Goal: Find specific page/section: Find specific page/section

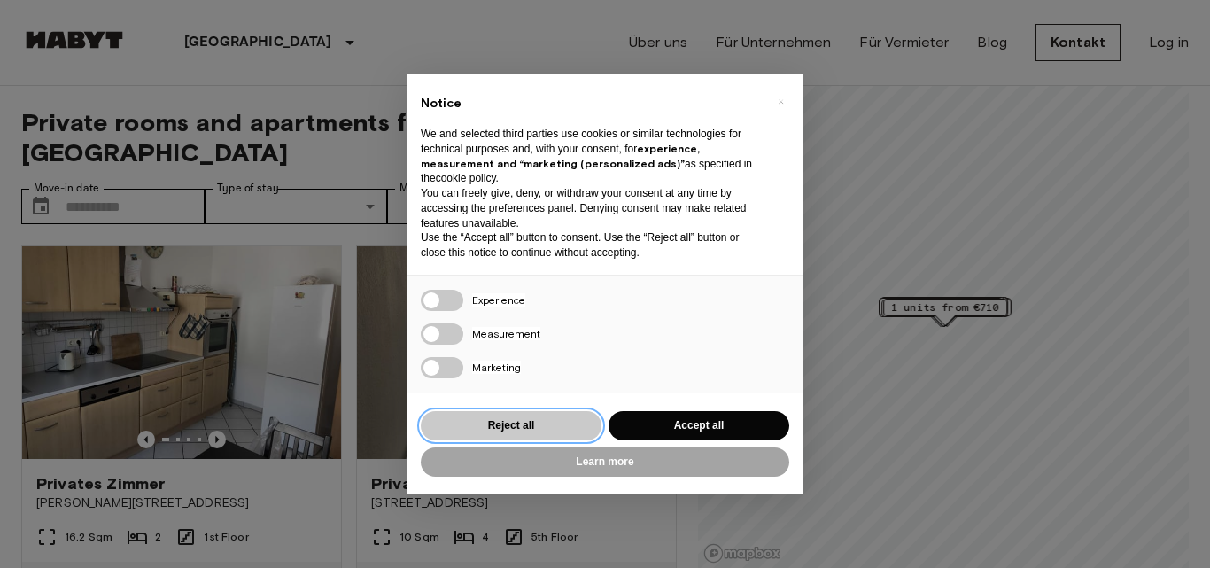
click at [535, 431] on button "Reject all" at bounding box center [511, 425] width 181 height 29
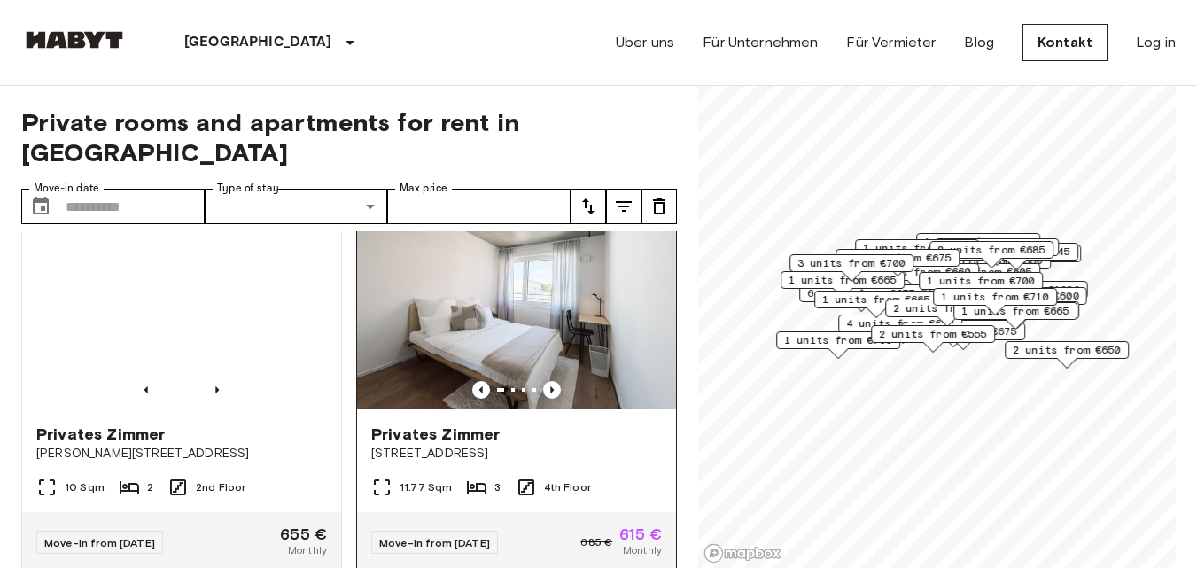
scroll to position [2037, 0]
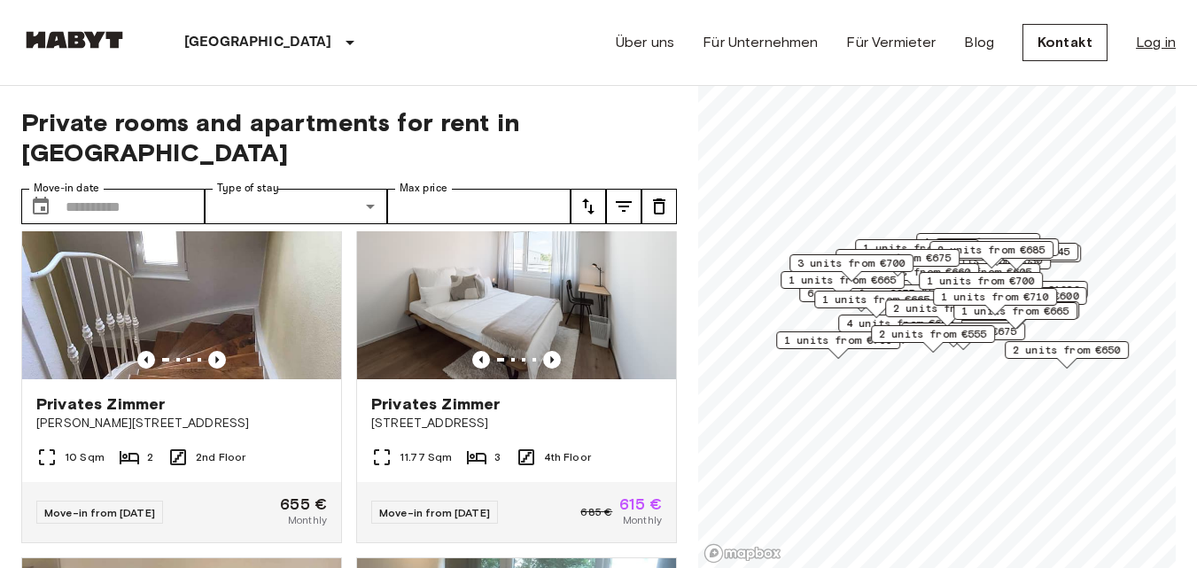
click at [1158, 47] on link "Log in" at bounding box center [1155, 42] width 40 height 21
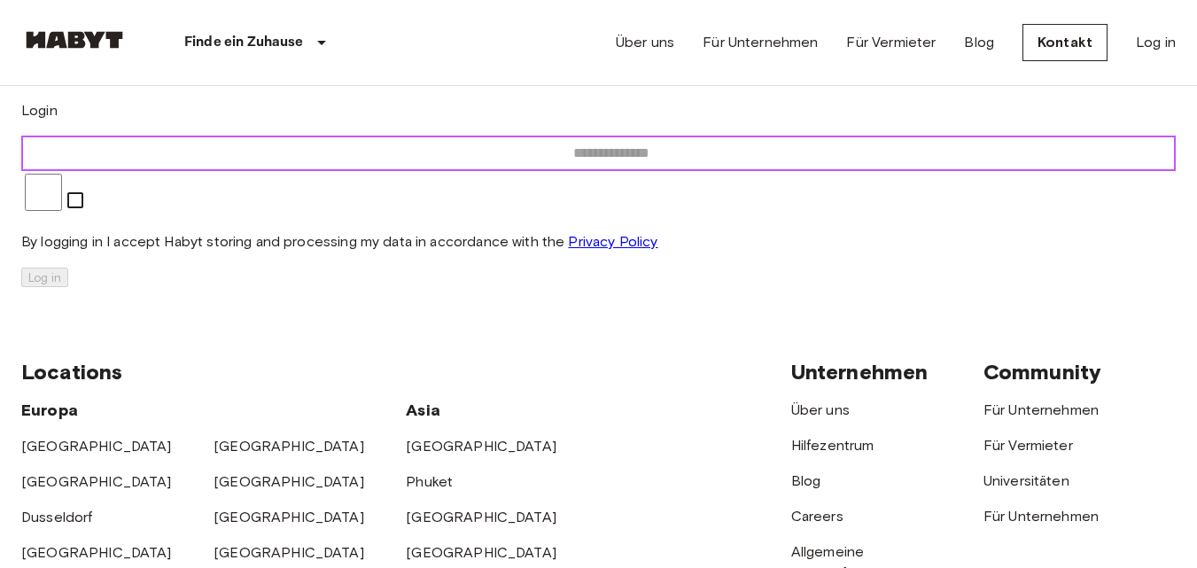
click at [638, 171] on input "email" at bounding box center [610, 153] width 1179 height 35
type input "**********"
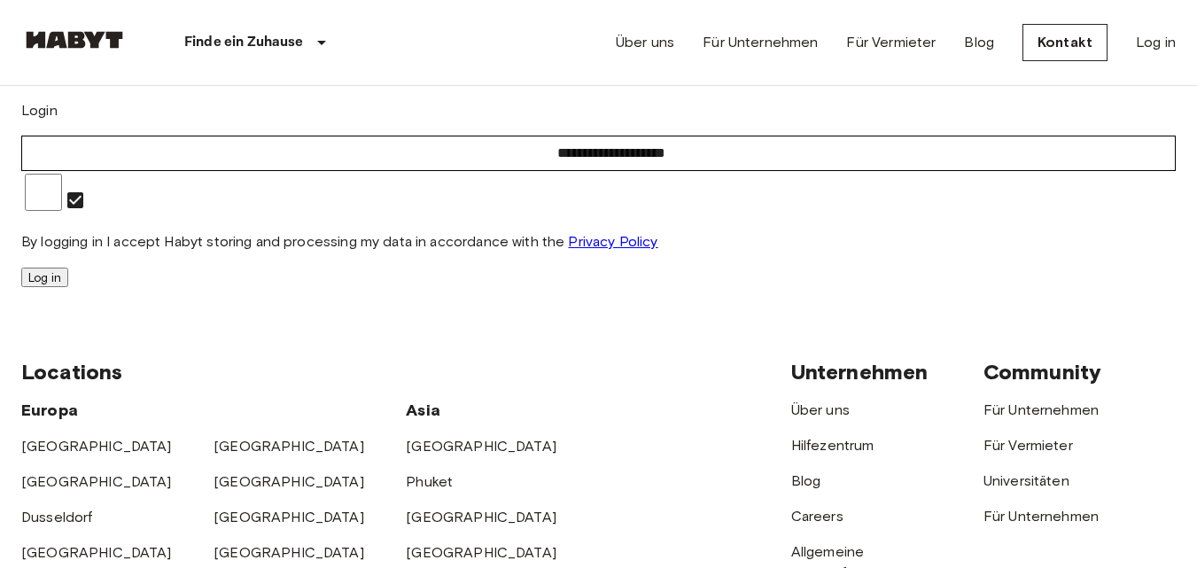
click at [68, 287] on button "Log in" at bounding box center [44, 276] width 47 height 19
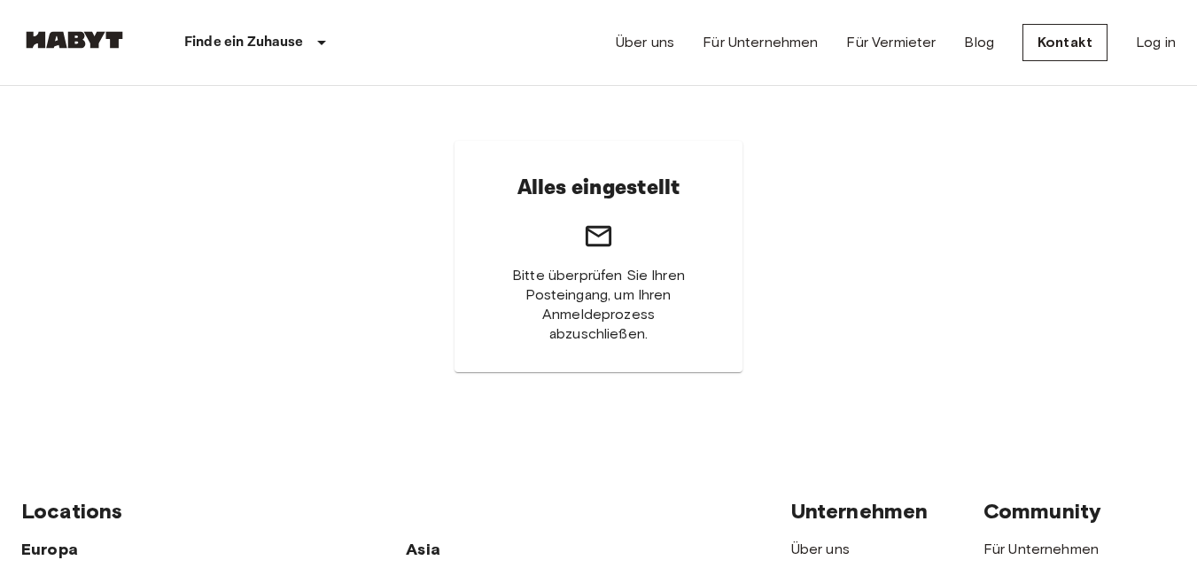
click at [86, 42] on img at bounding box center [74, 40] width 106 height 18
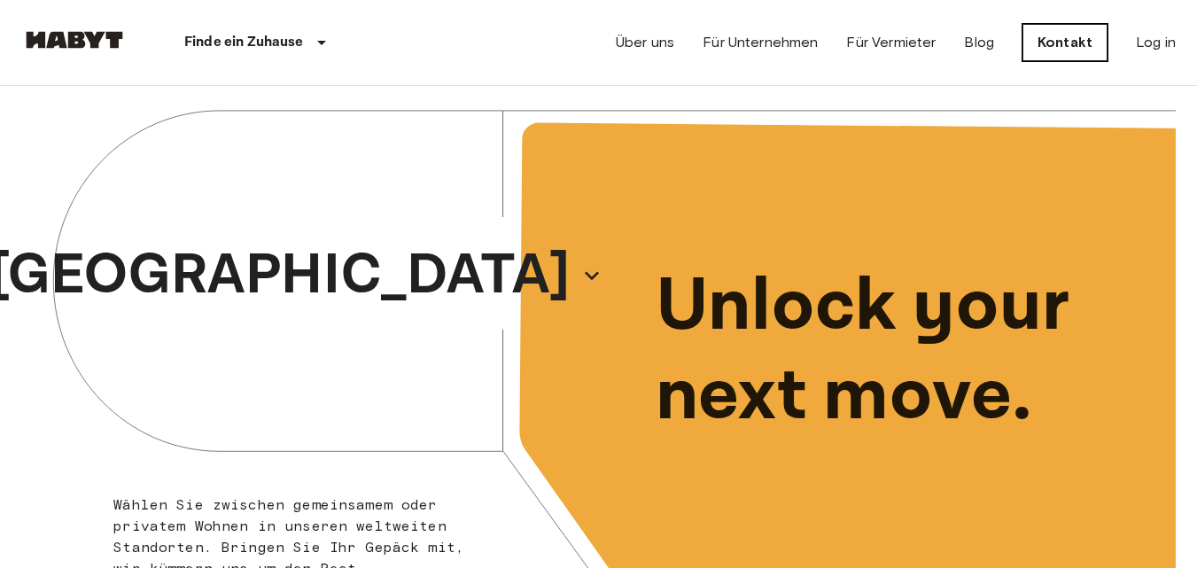
click at [1087, 46] on link "Kontakt" at bounding box center [1064, 42] width 85 height 37
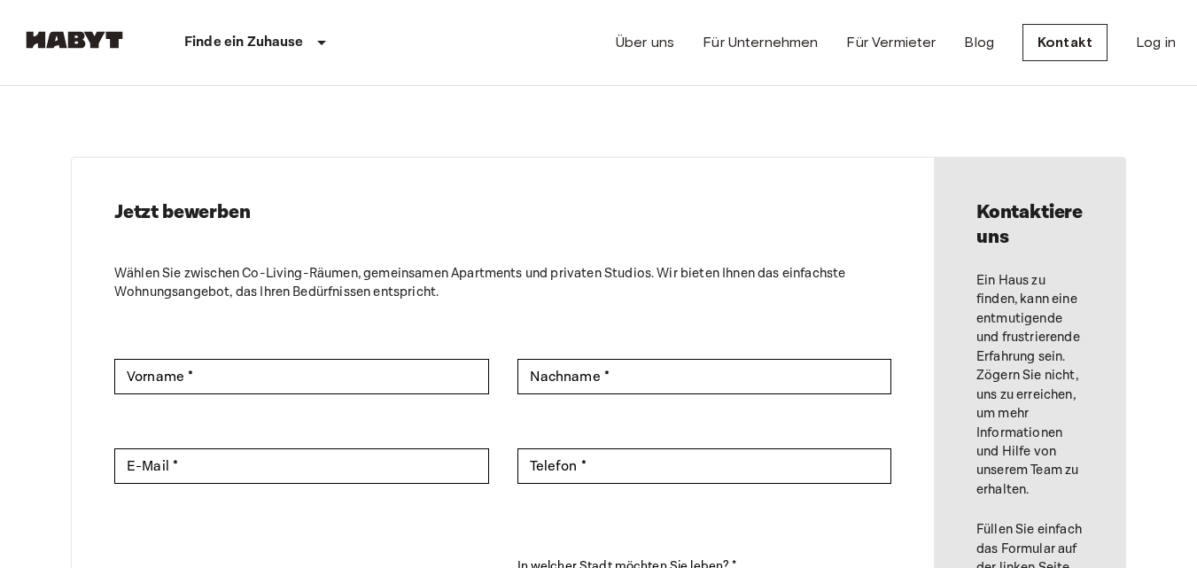
click at [109, 37] on img at bounding box center [74, 40] width 106 height 18
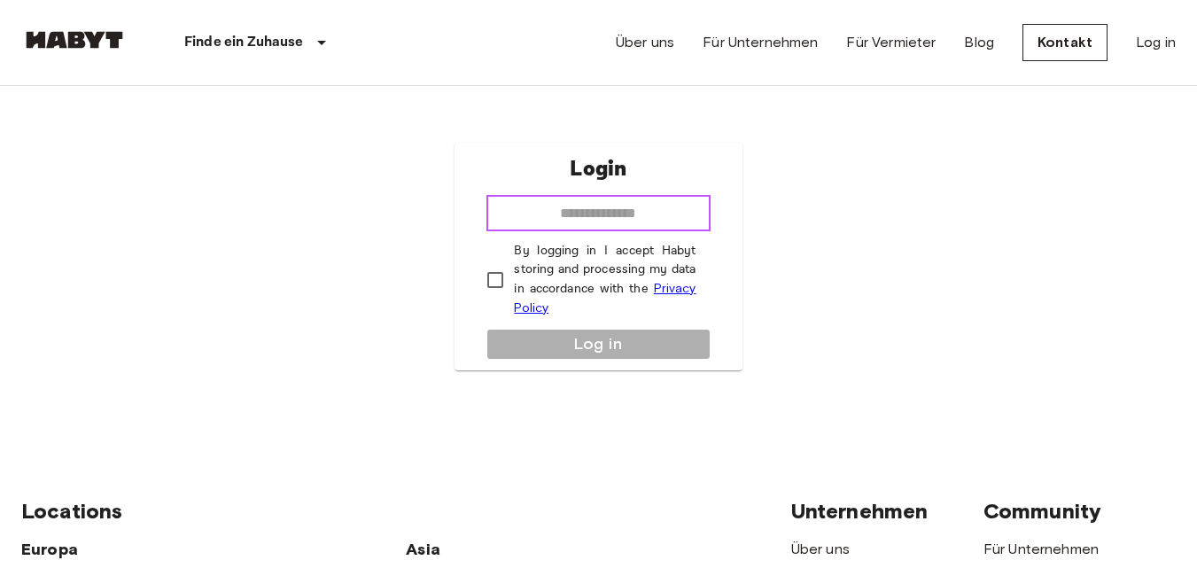
click at [606, 224] on input "email" at bounding box center [597, 213] width 223 height 35
type input "**********"
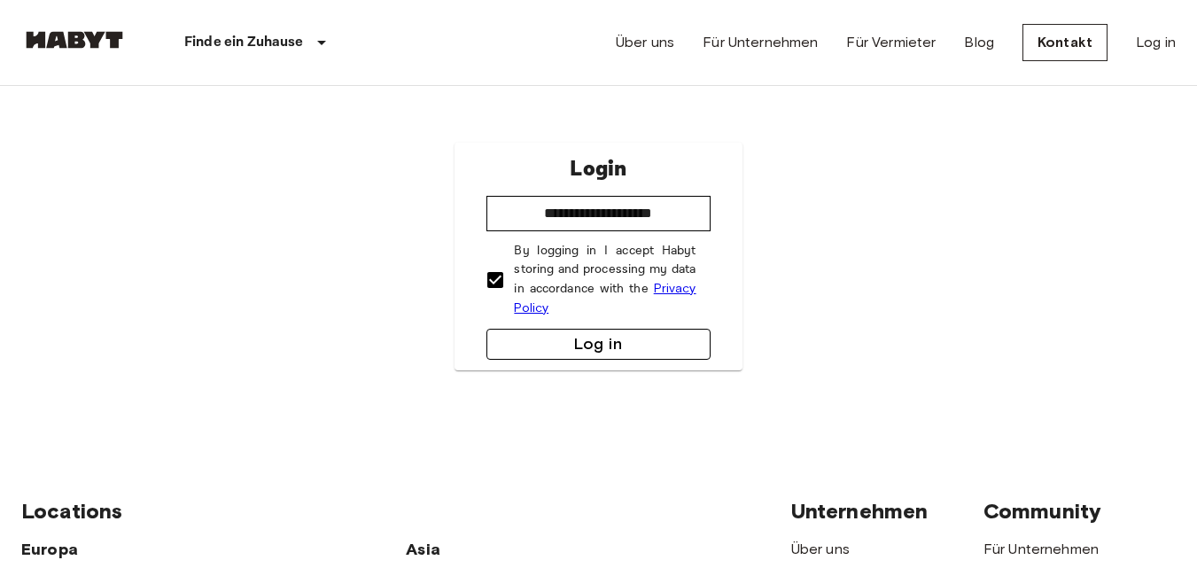
click at [530, 335] on button "Log in" at bounding box center [597, 344] width 223 height 31
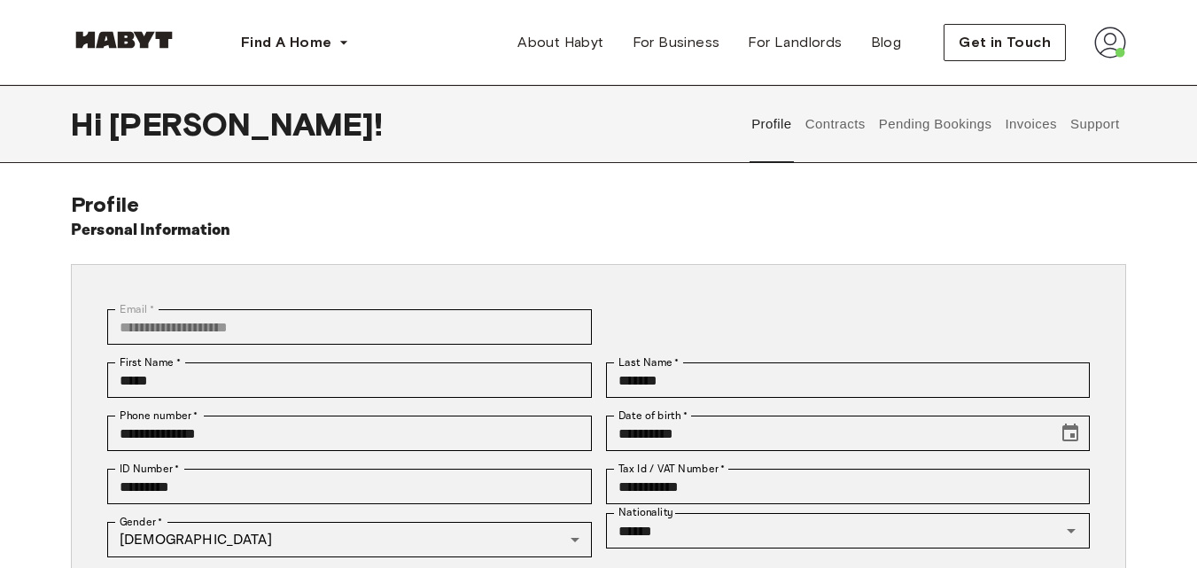
click at [848, 130] on button "Contracts" at bounding box center [834, 124] width 65 height 78
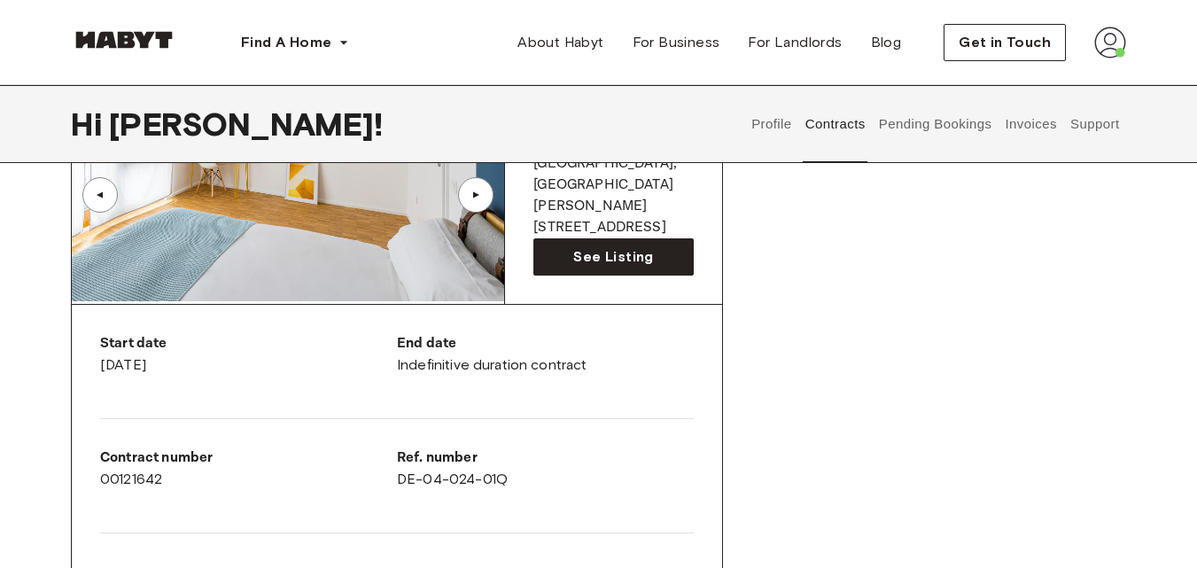
scroll to position [177, 0]
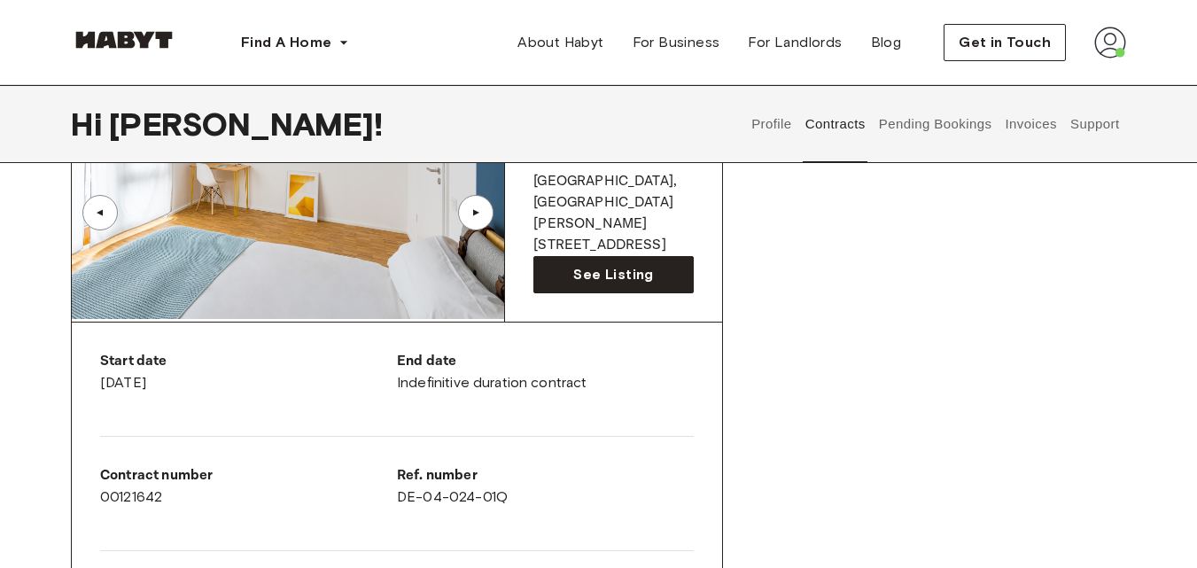
click at [901, 130] on button "Pending Bookings" at bounding box center [935, 124] width 118 height 78
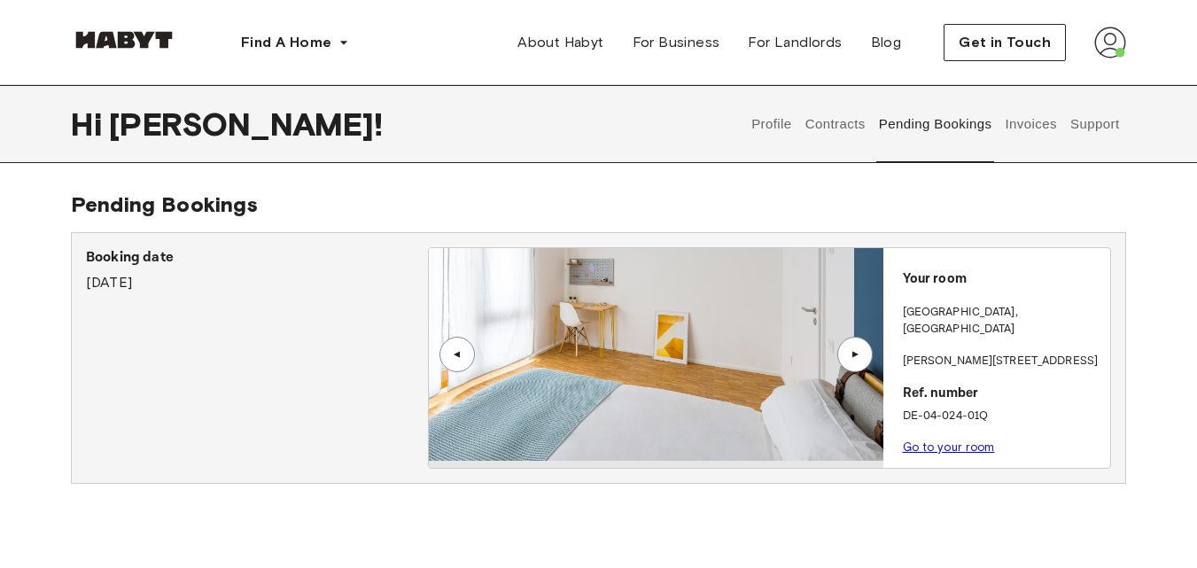
click at [1031, 113] on button "Invoices" at bounding box center [1031, 124] width 56 height 78
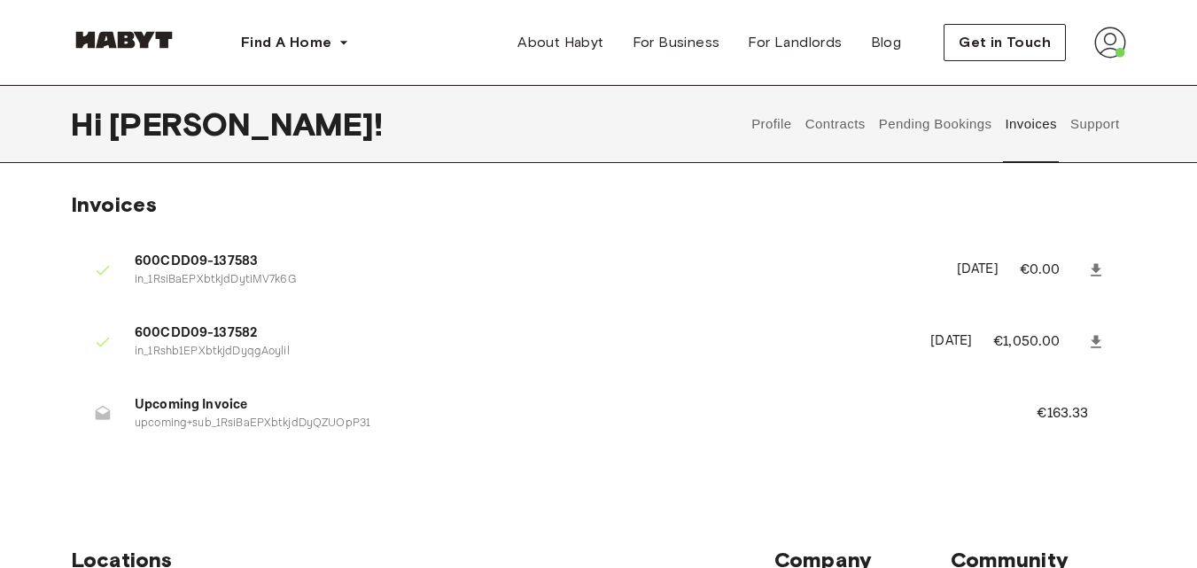
click at [1102, 137] on button "Support" at bounding box center [1094, 124] width 54 height 78
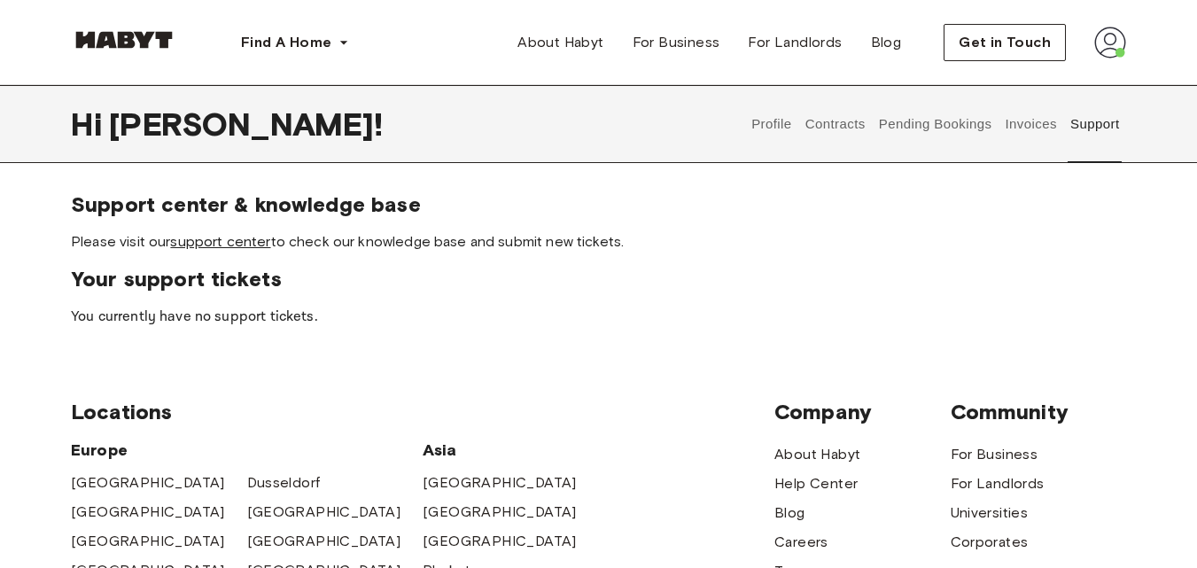
click at [227, 237] on link "support center" at bounding box center [220, 241] width 100 height 17
